Goal: Information Seeking & Learning: Understand process/instructions

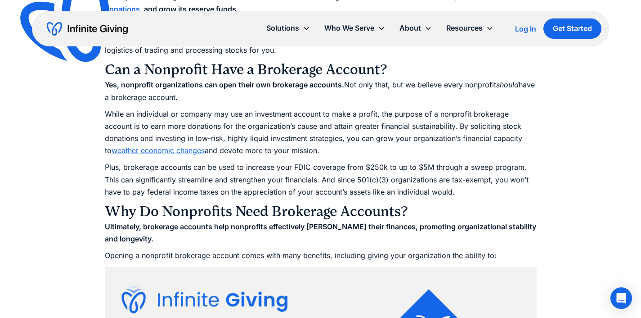
scroll to position [866, 0]
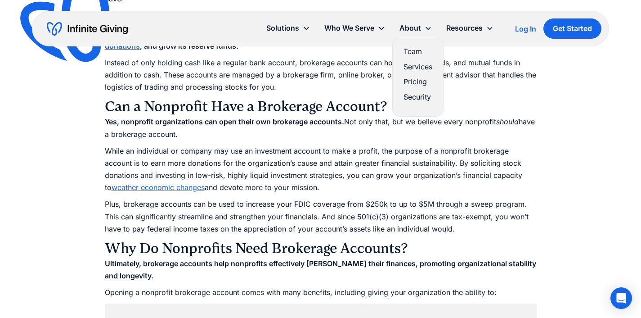
click at [418, 67] on link "Services" at bounding box center [418, 67] width 29 height 12
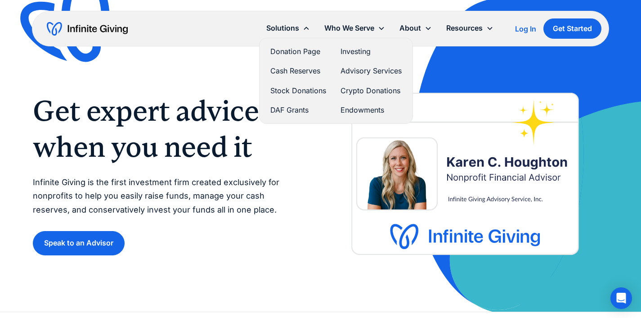
click at [352, 50] on link "Investing" at bounding box center [371, 51] width 61 height 12
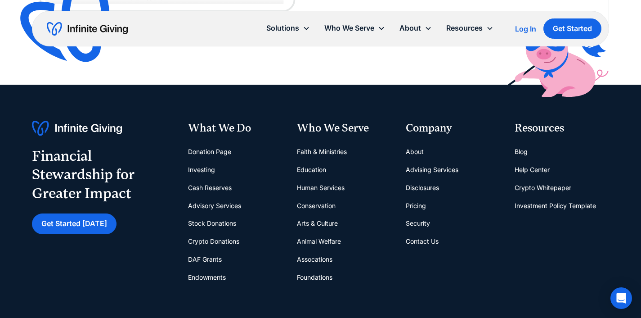
scroll to position [3017, 0]
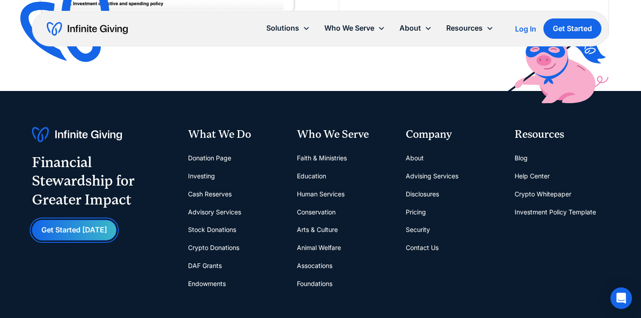
click at [74, 232] on link "Get Started [DATE]" at bounding box center [74, 230] width 85 height 20
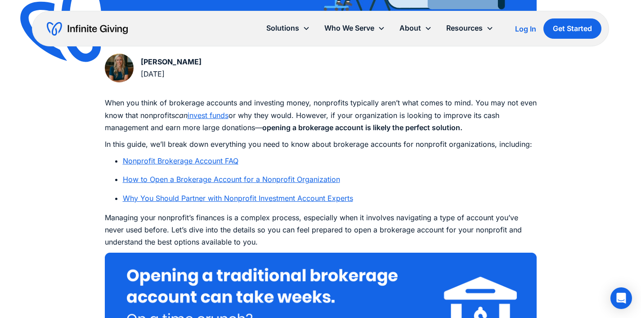
scroll to position [442, 0]
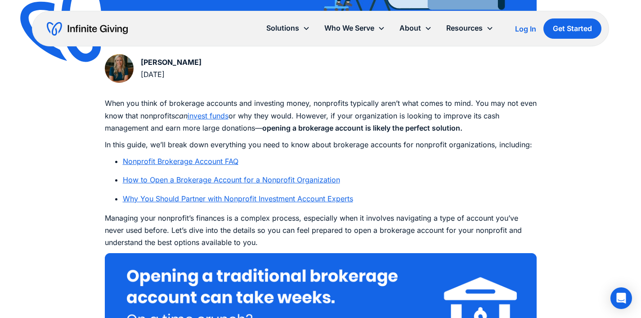
click at [186, 179] on link "How to Open a Brokerage Account for a Nonprofit Organization" at bounding box center [231, 179] width 217 height 9
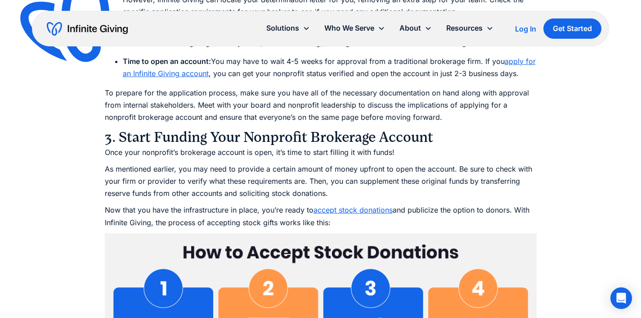
scroll to position [3915, 0]
